Goal: Task Accomplishment & Management: Manage account settings

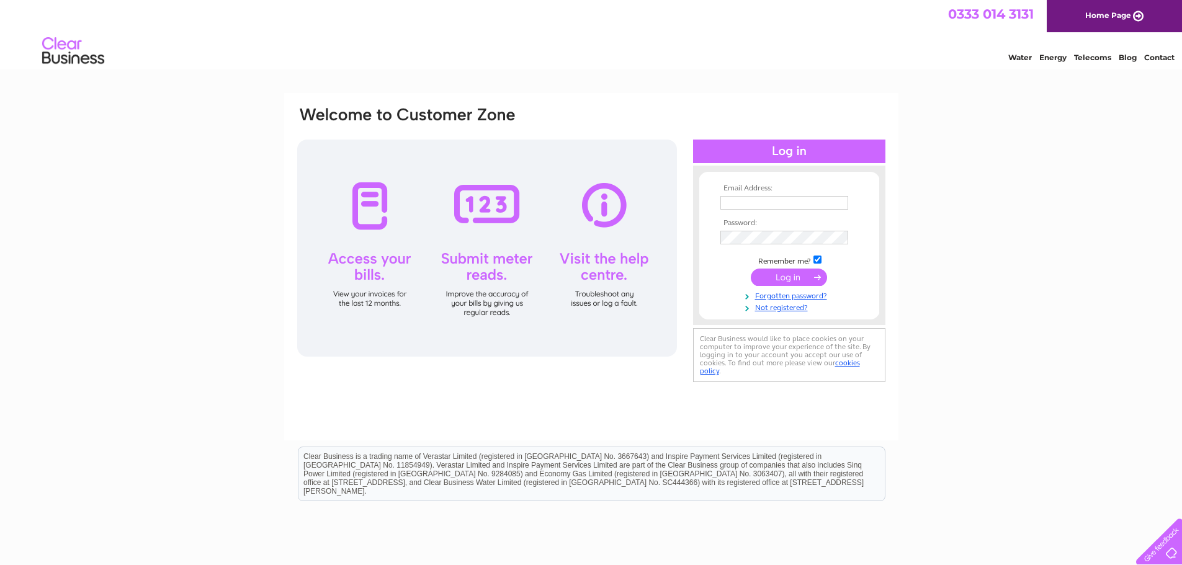
type input "[EMAIL_ADDRESS][DOMAIN_NAME]"
click at [785, 271] on input "submit" at bounding box center [789, 277] width 76 height 17
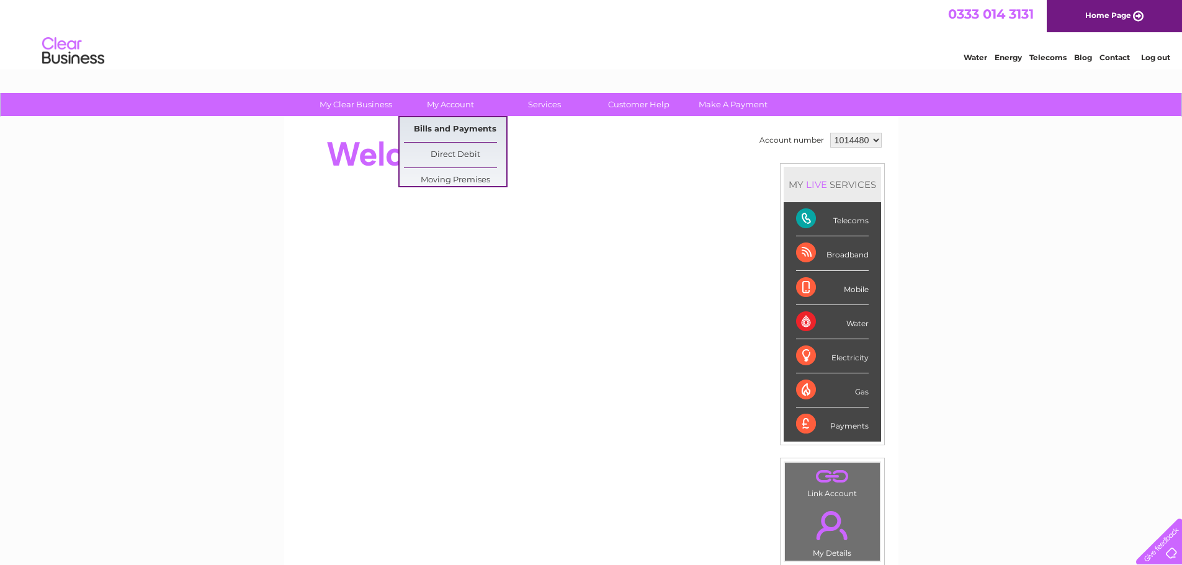
click at [457, 128] on div "My Clear Business Login Details My Details My Preferences Link Account My Accou…" at bounding box center [591, 441] width 1182 height 697
click at [447, 123] on link "Bills and Payments" at bounding box center [455, 129] width 102 height 25
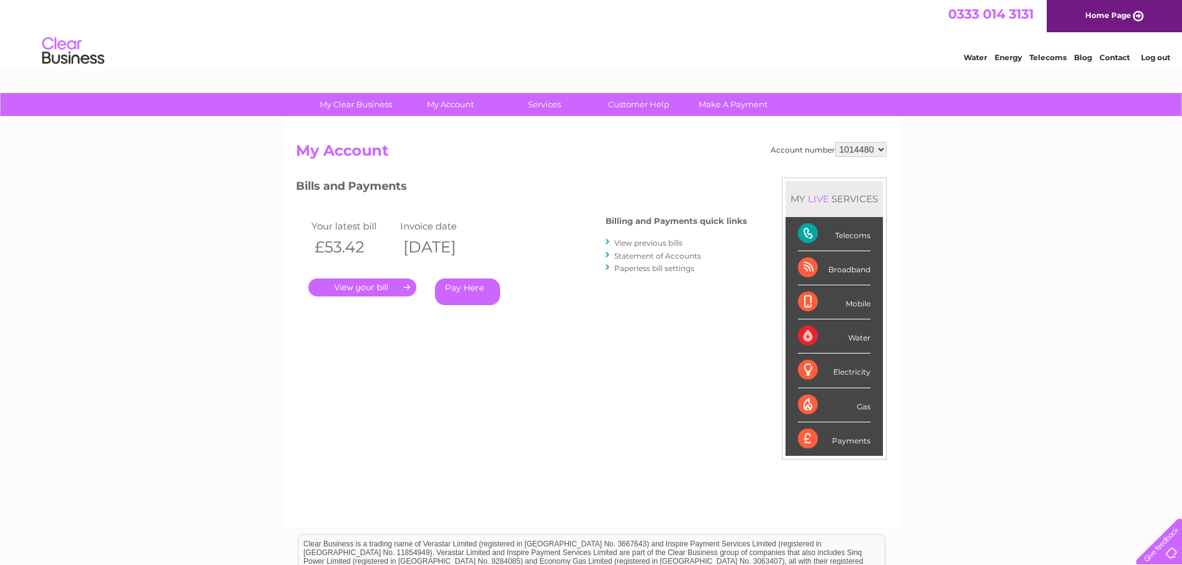
click at [368, 287] on link "." at bounding box center [362, 288] width 108 height 18
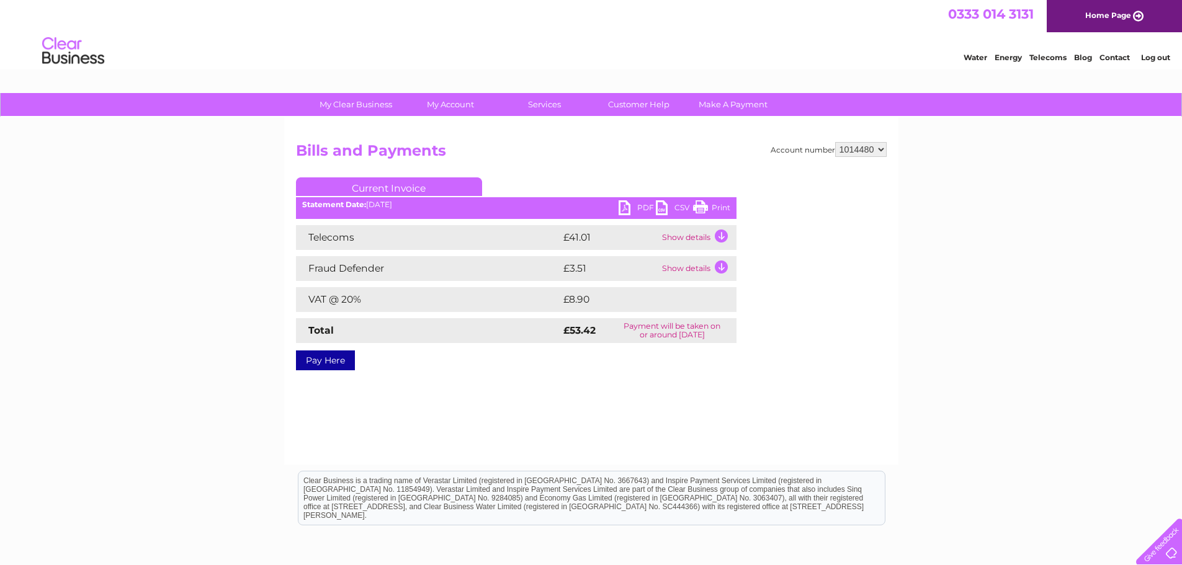
click at [636, 205] on link "PDF" at bounding box center [636, 209] width 37 height 18
